Goal: Find contact information: Find contact information

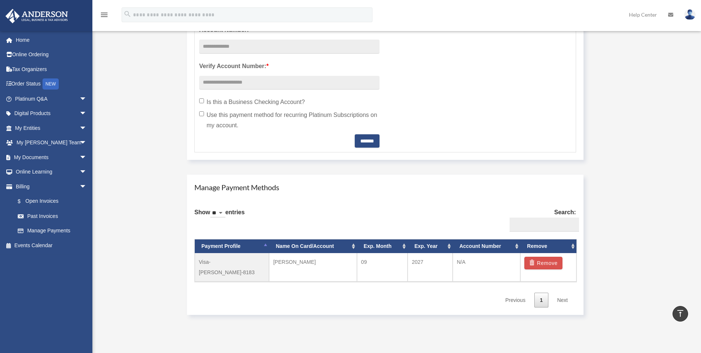
scroll to position [333, 0]
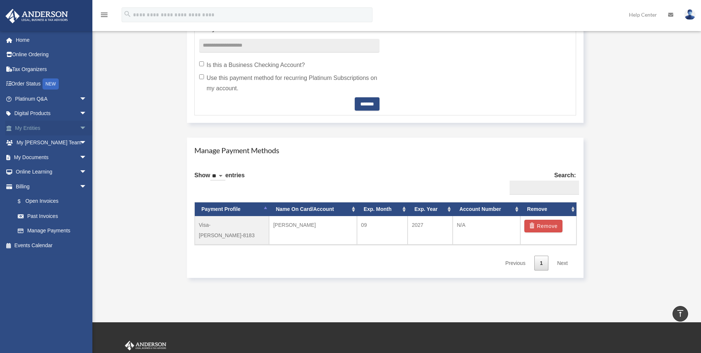
click at [37, 126] on link "My Entities arrow_drop_down" at bounding box center [51, 127] width 93 height 15
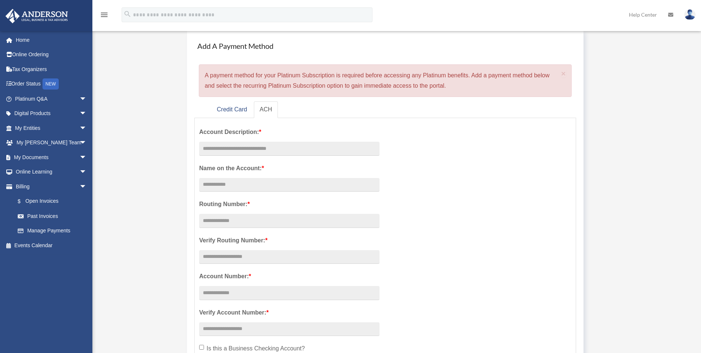
scroll to position [0, 0]
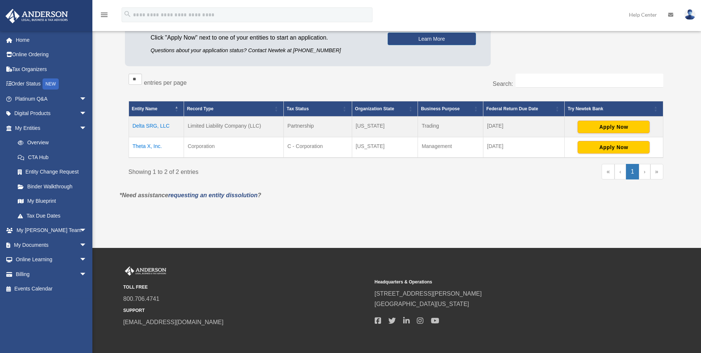
scroll to position [136, 0]
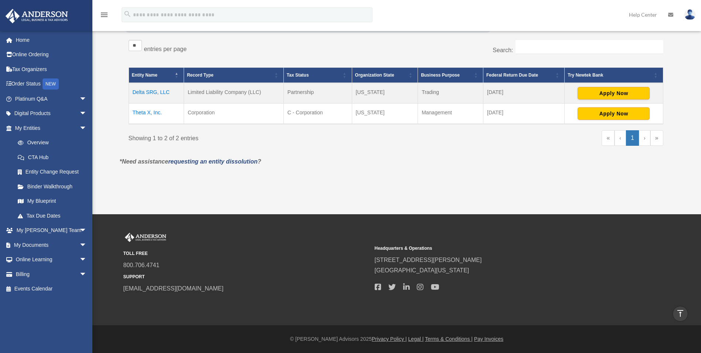
click at [452, 181] on div "Overview date_range Published on Last updated March 13, 2025 April 10, 2020 by …" at bounding box center [396, 51] width 564 height 269
click at [51, 231] on link "My Anderson Team arrow_drop_down" at bounding box center [51, 230] width 93 height 15
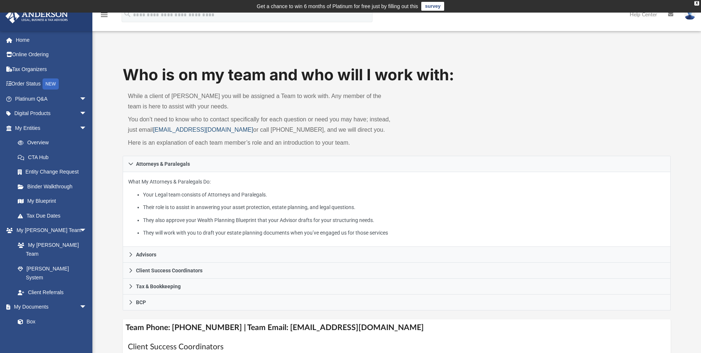
click at [156, 129] on link "myteam@andersonadvisors.com" at bounding box center [203, 129] width 100 height 6
drag, startPoint x: 153, startPoint y: 129, endPoint x: 425, endPoint y: 121, distance: 271.8
click at [425, 121] on div "Who is on my team and who will I work with: While a client of Anderson you will…" at bounding box center [397, 110] width 548 height 92
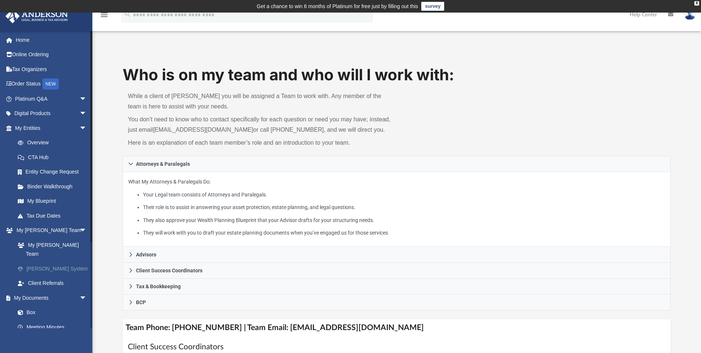
click at [60, 261] on link "[PERSON_NAME] System" at bounding box center [54, 268] width 88 height 15
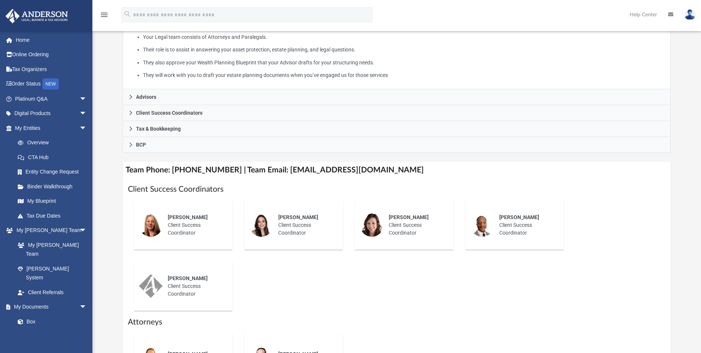
scroll to position [185, 0]
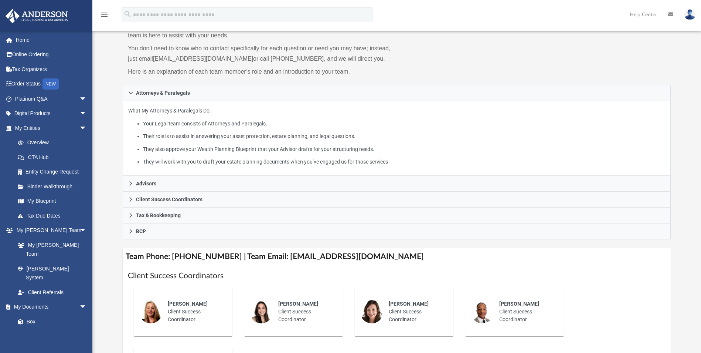
scroll to position [148, 0]
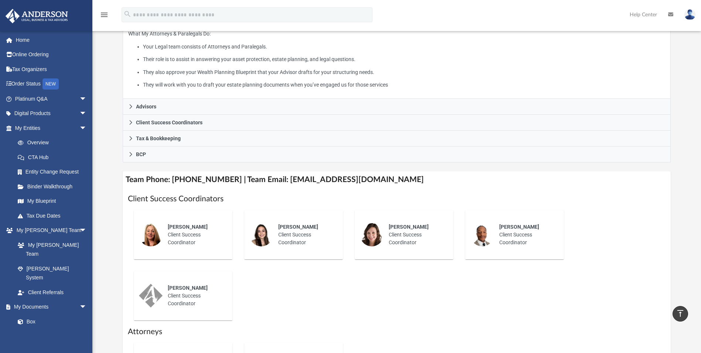
click at [398, 244] on div "[PERSON_NAME] Client Success Coordinator" at bounding box center [416, 235] width 65 height 34
drag, startPoint x: 276, startPoint y: 179, endPoint x: 385, endPoint y: 181, distance: 108.7
click at [385, 181] on h4 "Team Phone: (725) 201-7553 | Team Email: myteam@andersonadvisors.com" at bounding box center [397, 179] width 548 height 17
drag, startPoint x: 385, startPoint y: 181, endPoint x: 367, endPoint y: 179, distance: 17.8
copy h4 "myteam@andersonadvisors.com"
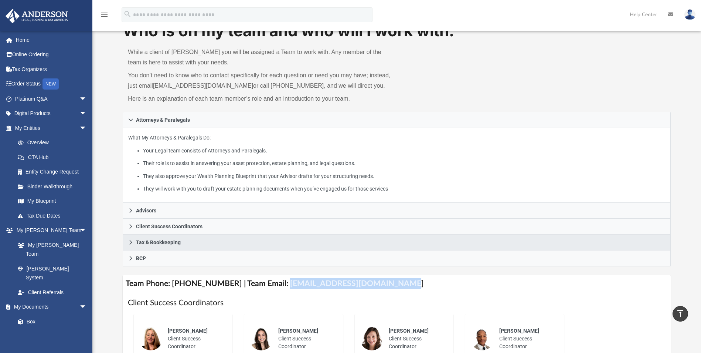
scroll to position [37, 0]
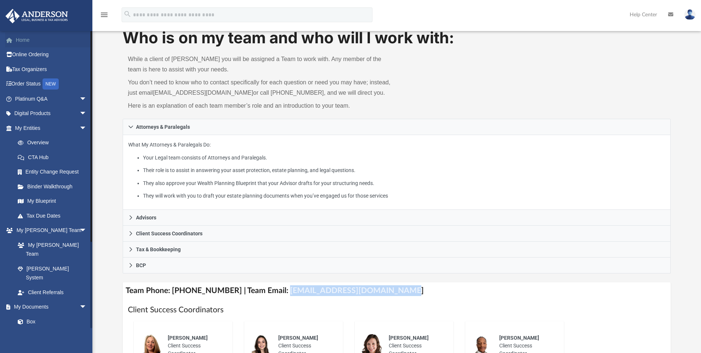
click at [20, 41] on link "Home" at bounding box center [51, 40] width 93 height 15
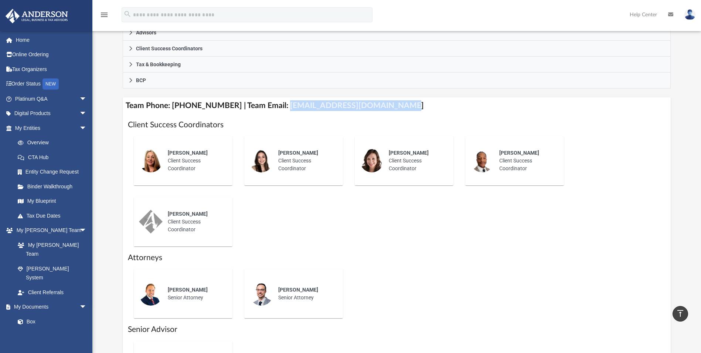
scroll to position [221, 0]
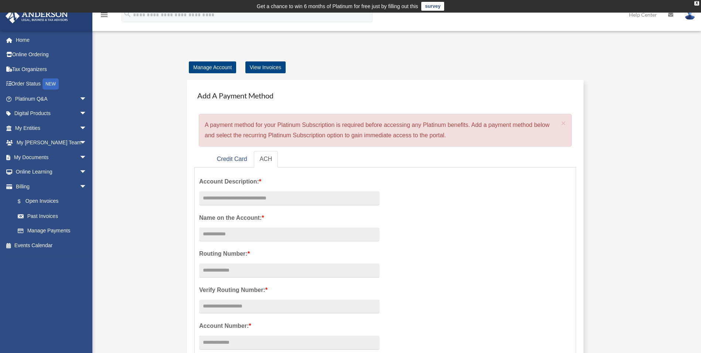
click at [690, 16] on img at bounding box center [690, 14] width 11 height 11
click at [32, 167] on link "Online Learning arrow_drop_down" at bounding box center [51, 171] width 93 height 15
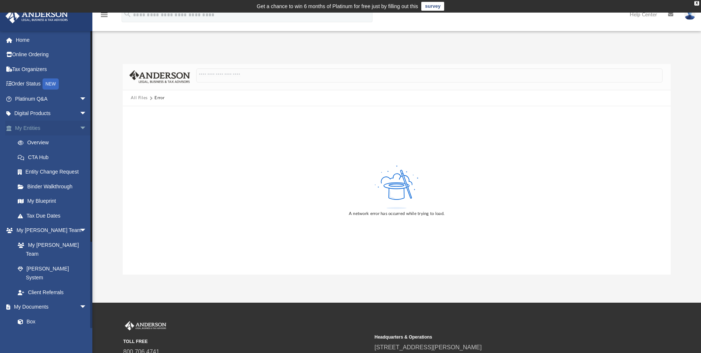
click at [79, 127] on span "arrow_drop_down" at bounding box center [86, 127] width 15 height 15
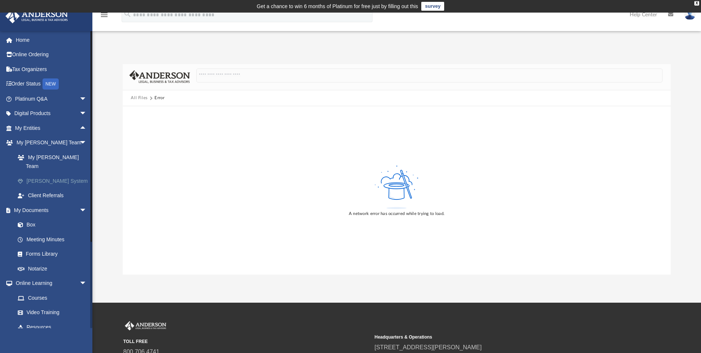
click at [42, 173] on link "[PERSON_NAME] System" at bounding box center [54, 180] width 88 height 15
click at [42, 188] on link "Client Referrals" at bounding box center [54, 195] width 88 height 15
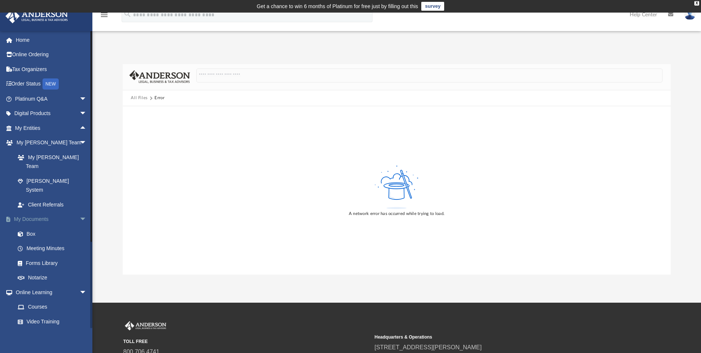
click at [79, 212] on span "arrow_drop_down" at bounding box center [86, 219] width 15 height 15
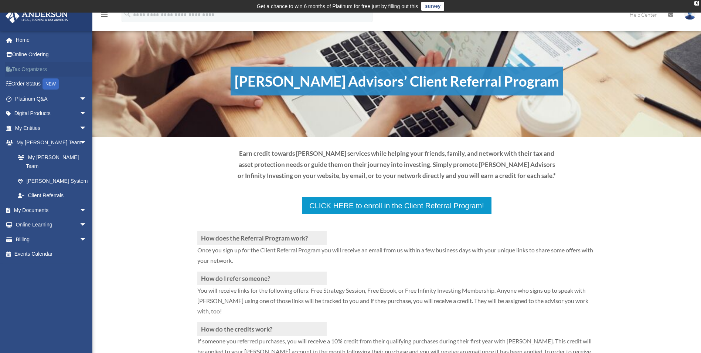
click at [30, 68] on link "Tax Organizers" at bounding box center [51, 69] width 93 height 15
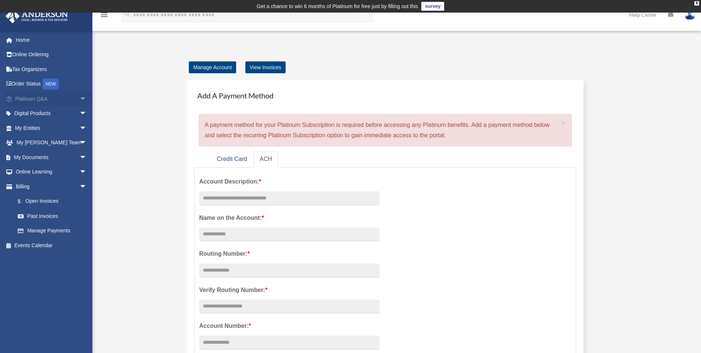
click at [79, 98] on span "arrow_drop_down" at bounding box center [86, 98] width 15 height 15
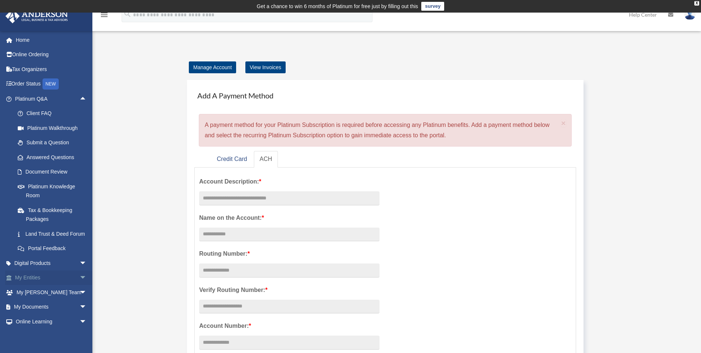
click at [79, 285] on span "arrow_drop_down" at bounding box center [86, 277] width 15 height 15
click at [32, 299] on link "Overview" at bounding box center [54, 292] width 88 height 15
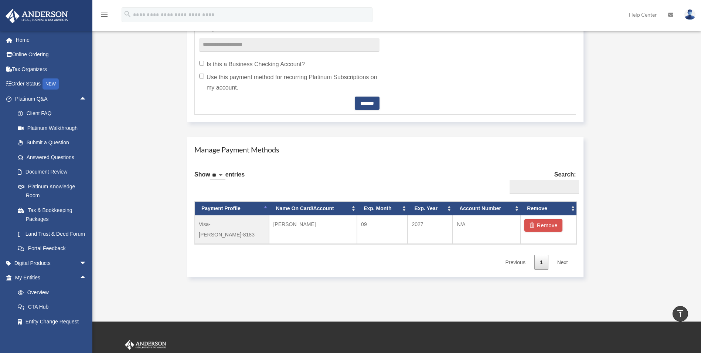
scroll to position [407, 0]
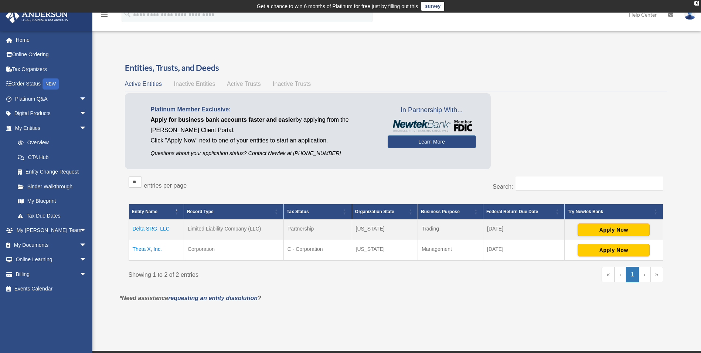
click at [186, 81] on span "Inactive Entities" at bounding box center [194, 84] width 41 height 6
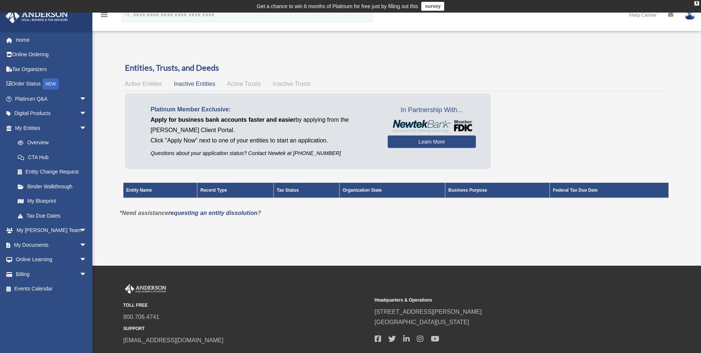
click at [141, 82] on span "Active Entities" at bounding box center [143, 84] width 37 height 6
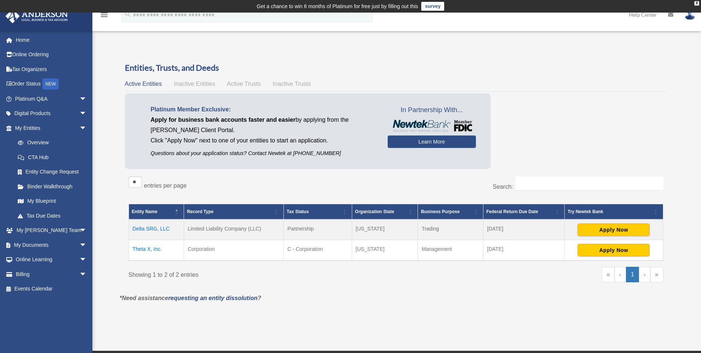
click at [231, 87] on div "Active Entities Inactive Entities Active Trusts Inactive Trusts" at bounding box center [396, 84] width 542 height 10
click at [232, 83] on span "Active Trusts" at bounding box center [244, 84] width 34 height 6
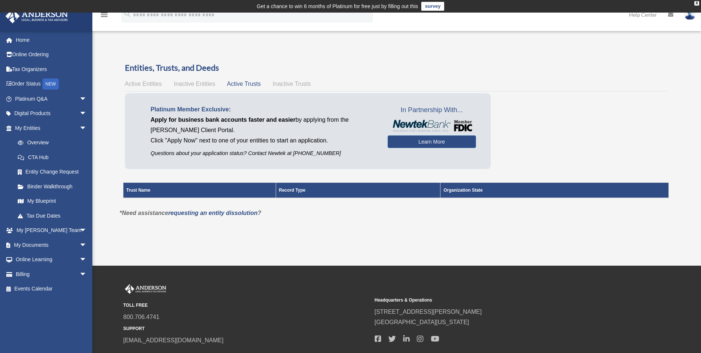
click at [291, 85] on span "Inactive Trusts" at bounding box center [292, 84] width 38 height 6
click at [155, 85] on span "Active Entities" at bounding box center [143, 84] width 37 height 6
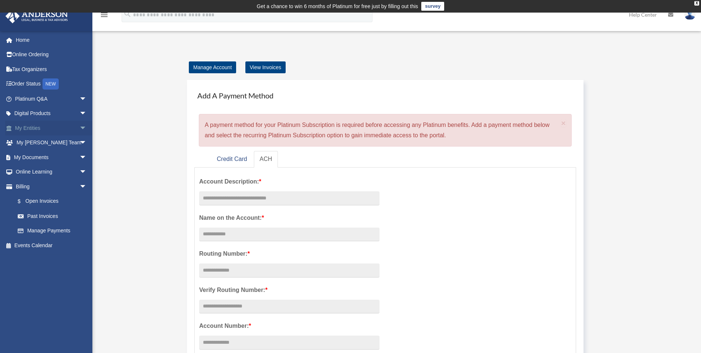
click at [29, 128] on link "My Entities arrow_drop_down" at bounding box center [51, 127] width 93 height 15
